Goal: Task Accomplishment & Management: Manage account settings

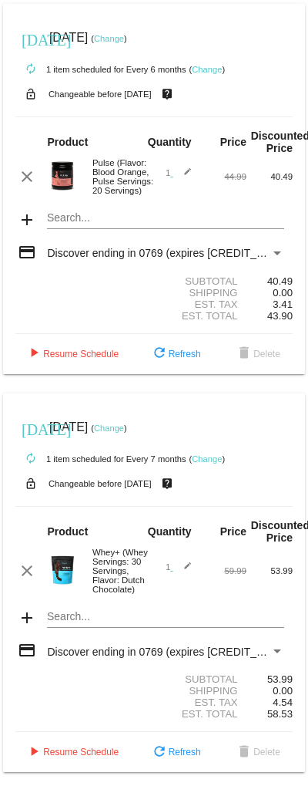
scroll to position [35, 0]
click at [21, 167] on mat-icon "clear" at bounding box center [27, 176] width 19 height 19
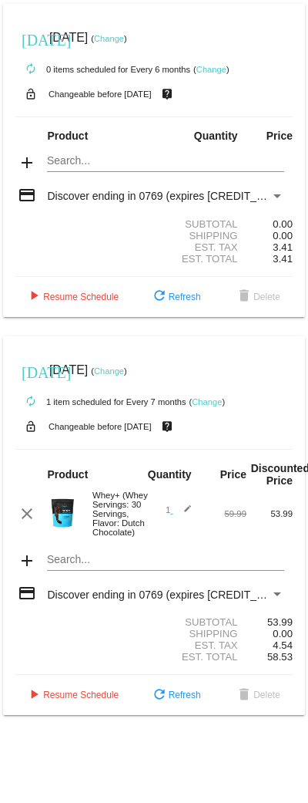
scroll to position [0, 0]
click at [29, 164] on mat-icon "add" at bounding box center [27, 162] width 19 height 19
click at [24, 161] on mat-icon "add" at bounding box center [27, 162] width 19 height 19
click at [118, 156] on mat-card "[DATE] [DATE] ( Change ) autorenew 0 items scheduled for Every 6 months ( Chang…" at bounding box center [154, 160] width 302 height 313
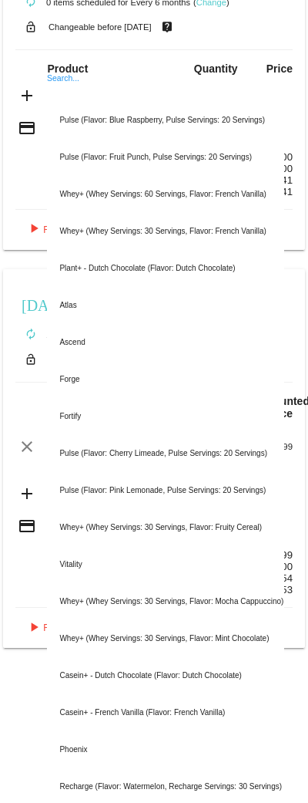
scroll to position [66, 0]
click at [66, 116] on div "Pulse (Flavor: Blue Raspberry, Pulse Servings: 20 Servings)" at bounding box center [165, 121] width 237 height 37
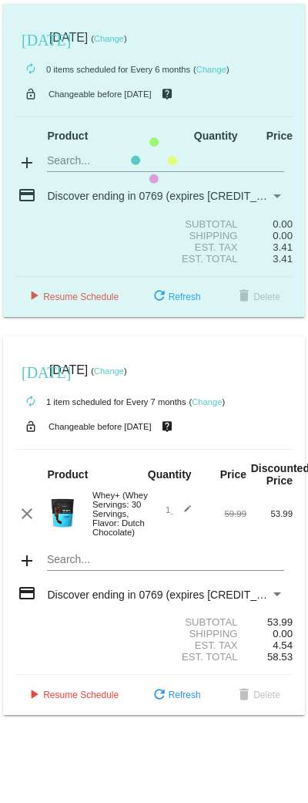
scroll to position [0, 0]
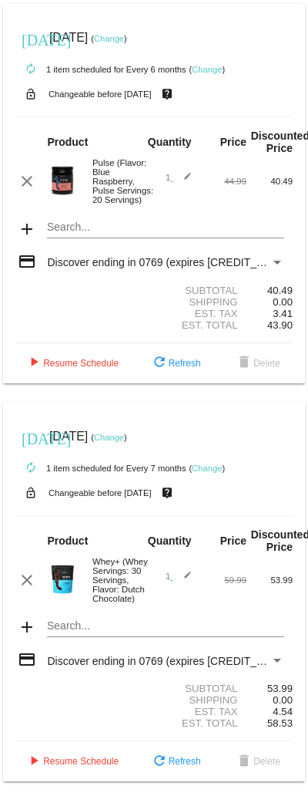
click at [116, 192] on div "Pulse (Flavor: Blue Raspberry, Pulse Servings: 20 Servings)" at bounding box center [119, 181] width 69 height 46
click at [80, 249] on mat-card "[DATE] [DATE] ( Change ) autorenew 1 item scheduled for Every 6 months ( Change…" at bounding box center [154, 193] width 302 height 379
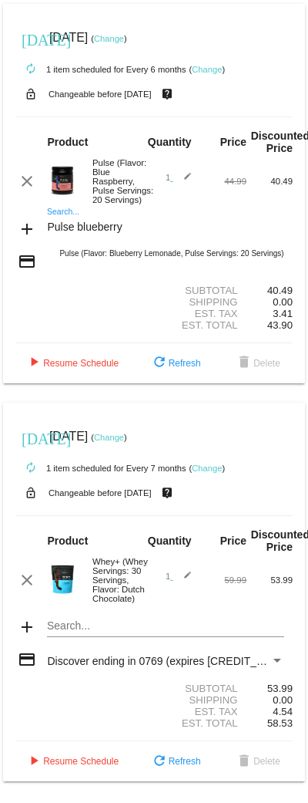
type input "Pulse blueberry"
click at [201, 264] on div "Pulse (Flavor: Blueberry Lemonade, Pulse Servings: 20 Servings)" at bounding box center [165, 253] width 237 height 37
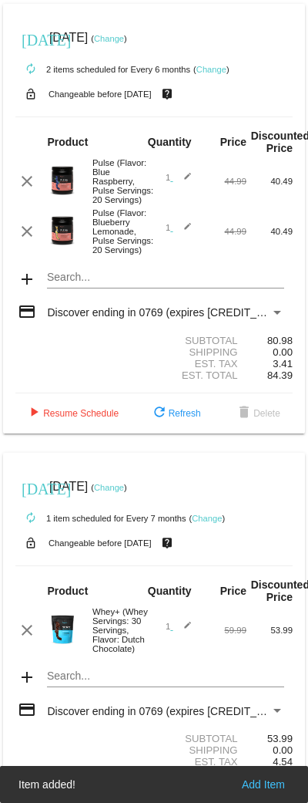
click at [23, 190] on mat-icon "clear" at bounding box center [27, 181] width 19 height 19
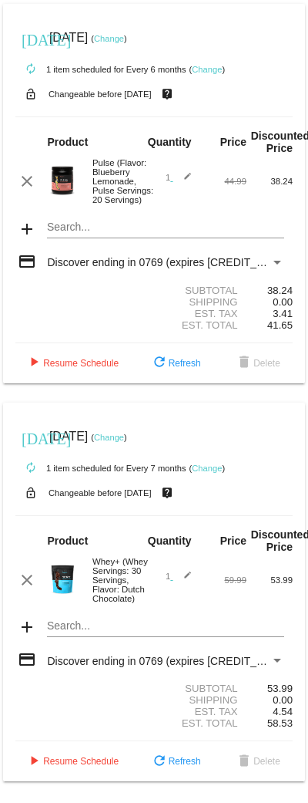
click at [86, 368] on span "play_arrow Resume Schedule" at bounding box center [72, 363] width 94 height 11
click at [124, 34] on link "Change" at bounding box center [109, 38] width 30 height 9
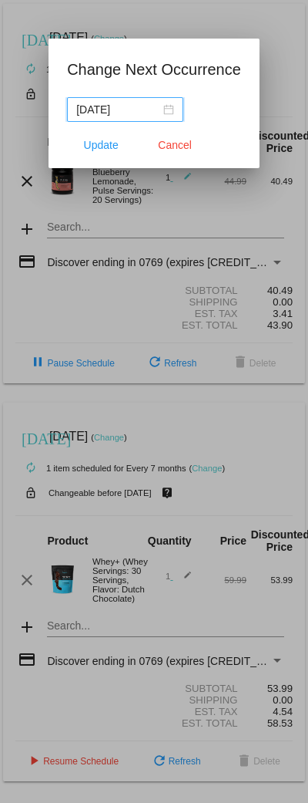
click at [149, 110] on input "[DATE]" at bounding box center [118, 109] width 84 height 17
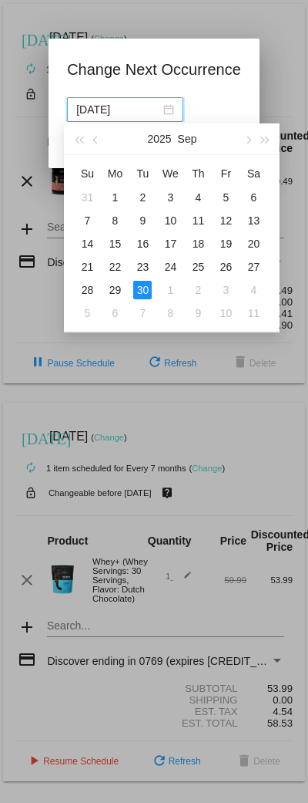
click at [94, 136] on button "button" at bounding box center [96, 138] width 17 height 31
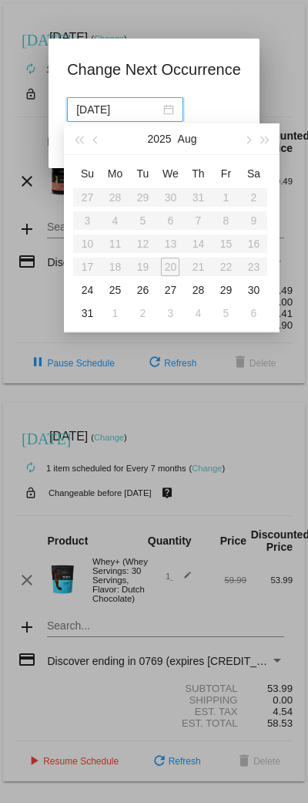
click at [83, 287] on div "24" at bounding box center [87, 290] width 19 height 19
type input "[DATE]"
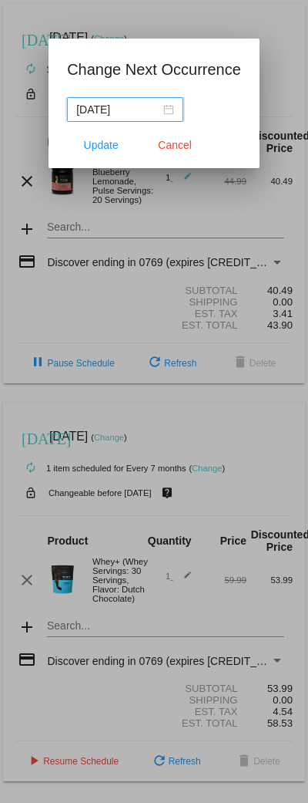
click at [100, 145] on span "Update" at bounding box center [101, 145] width 35 height 12
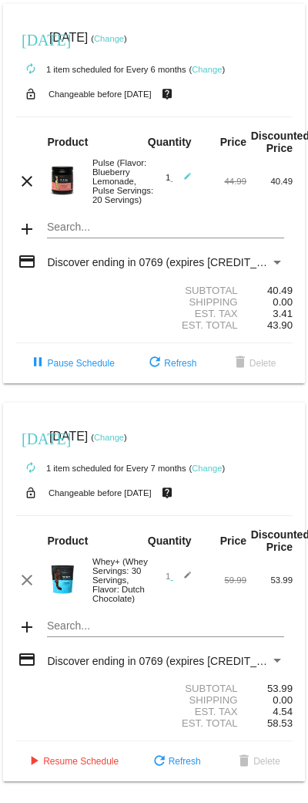
scroll to position [47, 0]
